Goal: Find specific page/section: Find specific page/section

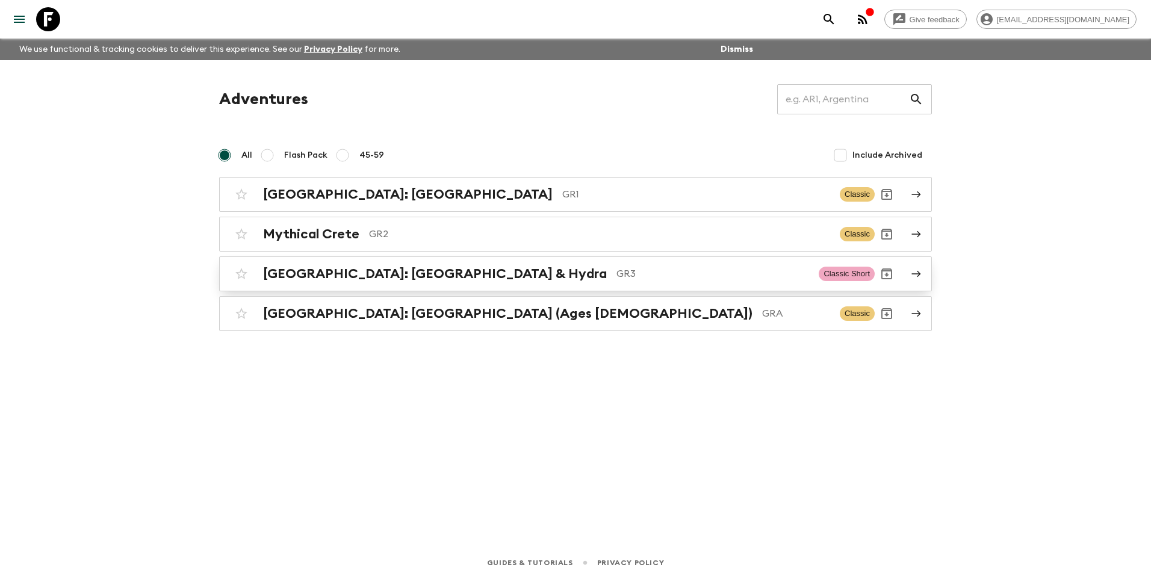
click at [327, 267] on h2 "[GEOGRAPHIC_DATA]: [GEOGRAPHIC_DATA] & Hydra" at bounding box center [435, 274] width 344 height 16
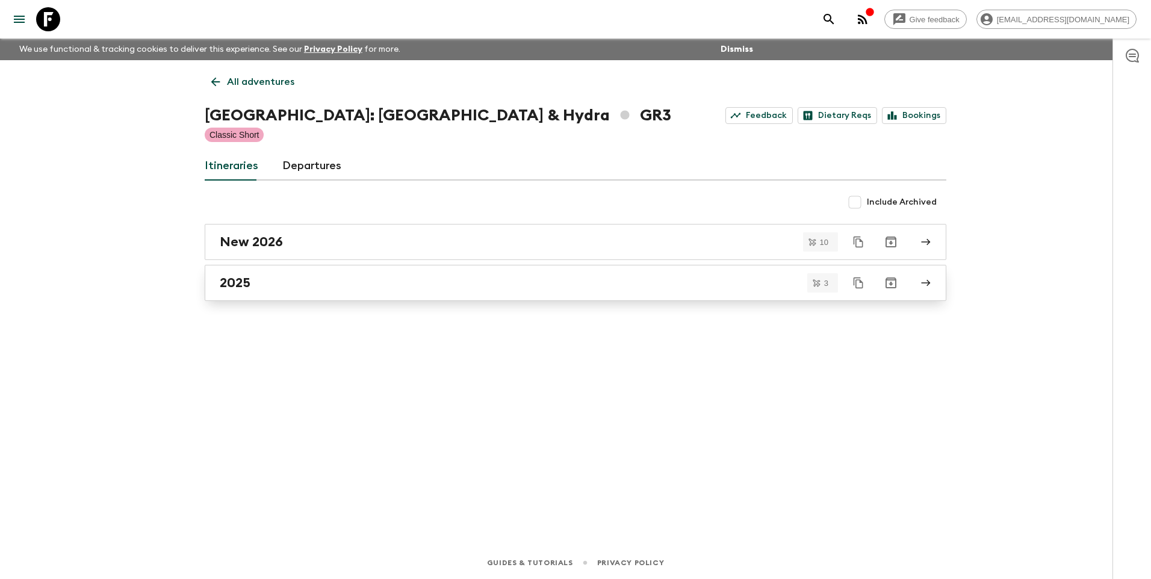
click at [244, 278] on h2 "2025" at bounding box center [235, 283] width 31 height 16
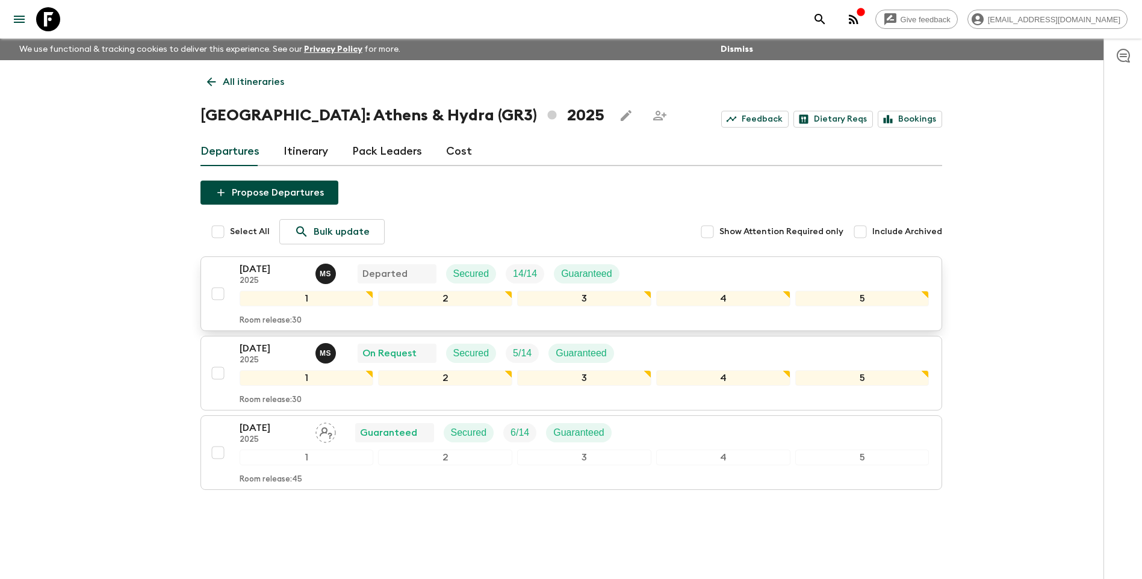
click at [253, 271] on p "[DATE]" at bounding box center [273, 269] width 66 height 14
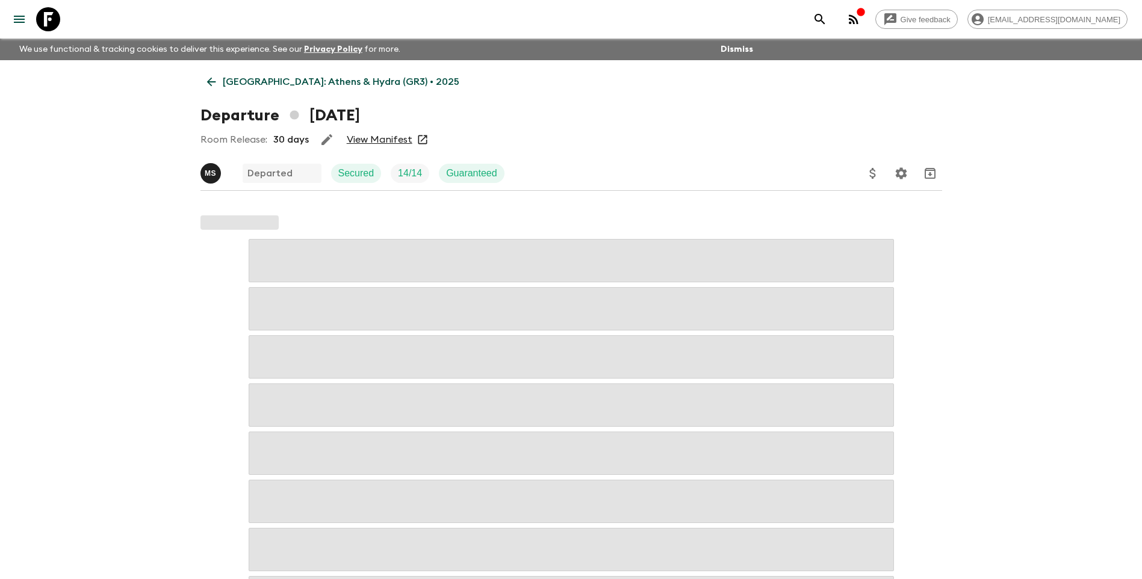
click at [373, 138] on link "View Manifest" at bounding box center [380, 140] width 66 height 12
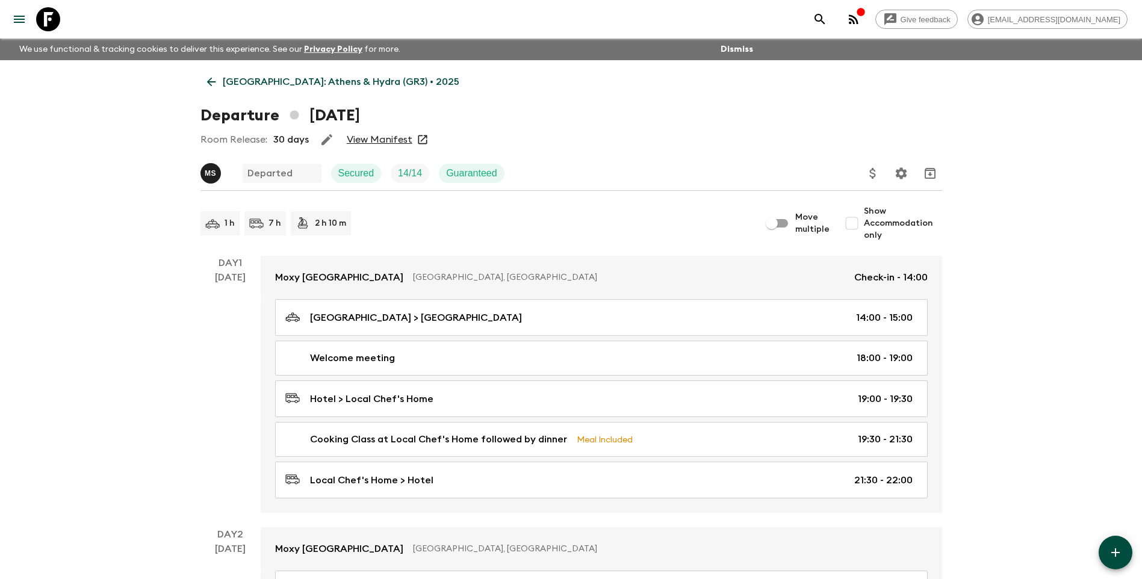
click at [241, 84] on p "[GEOGRAPHIC_DATA]: Athens & Hydra (GR3) • 2025" at bounding box center [341, 82] width 237 height 14
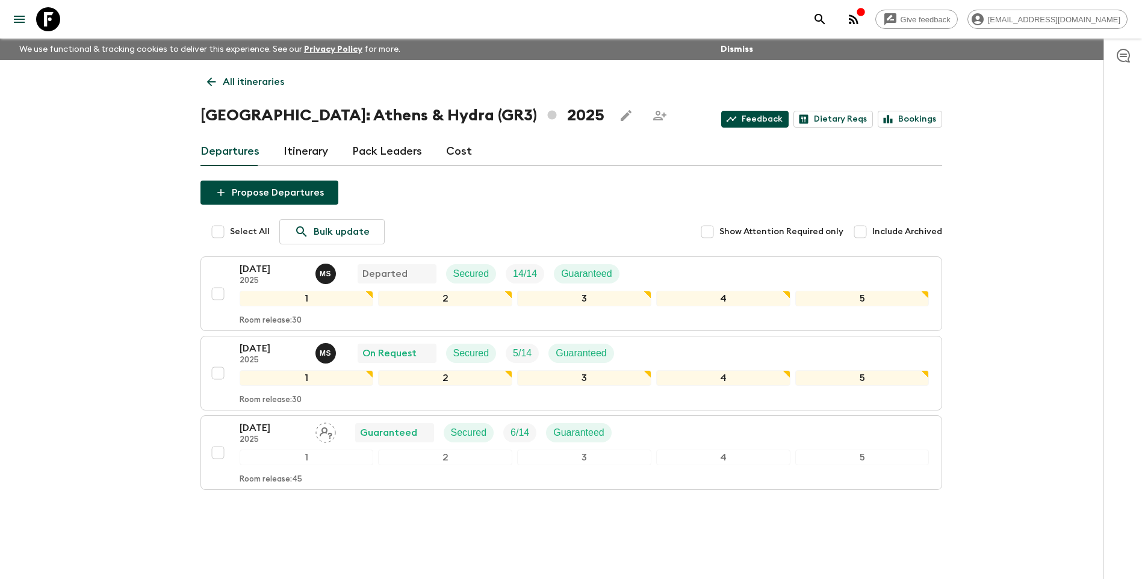
click at [757, 120] on link "Feedback" at bounding box center [754, 119] width 67 height 17
